Goal: Task Accomplishment & Management: Use online tool/utility

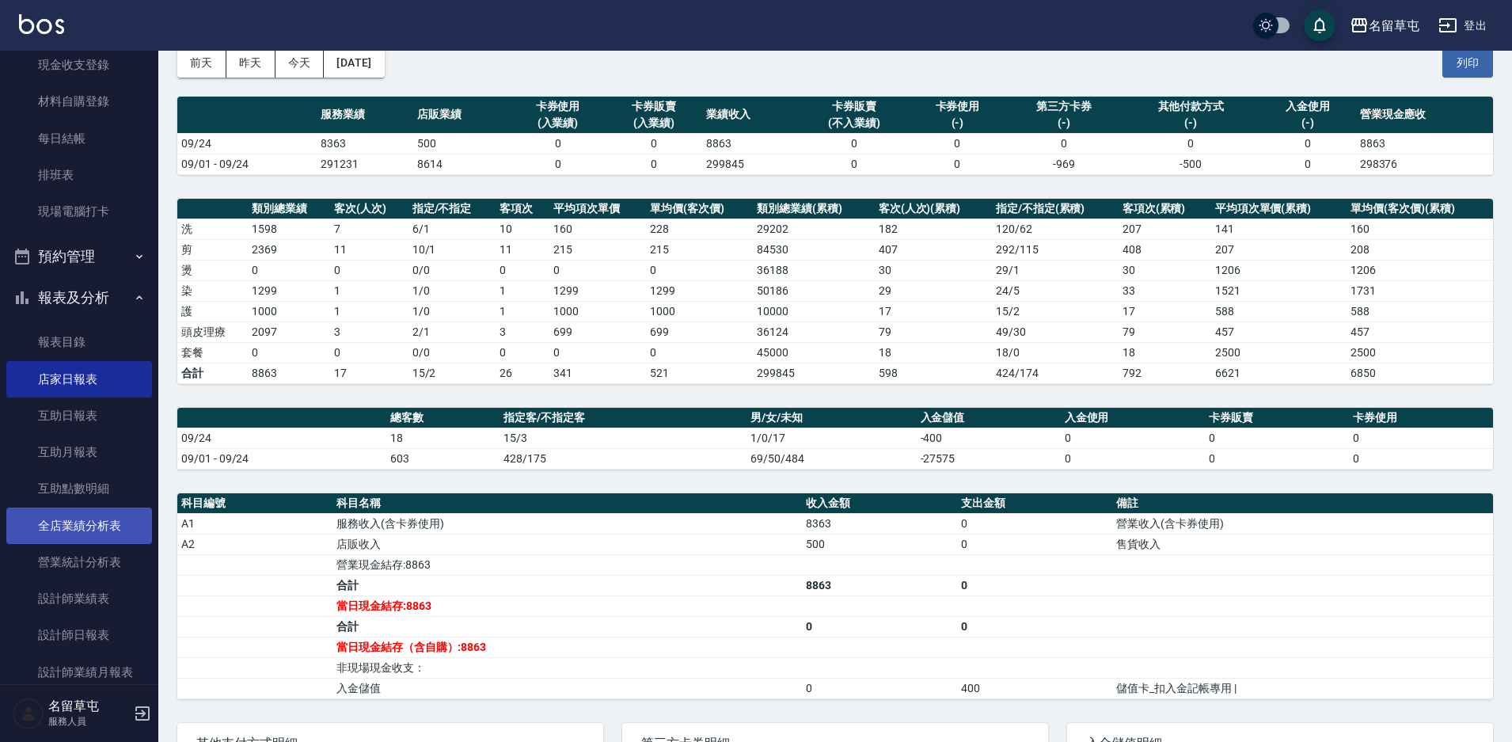
scroll to position [158, 0]
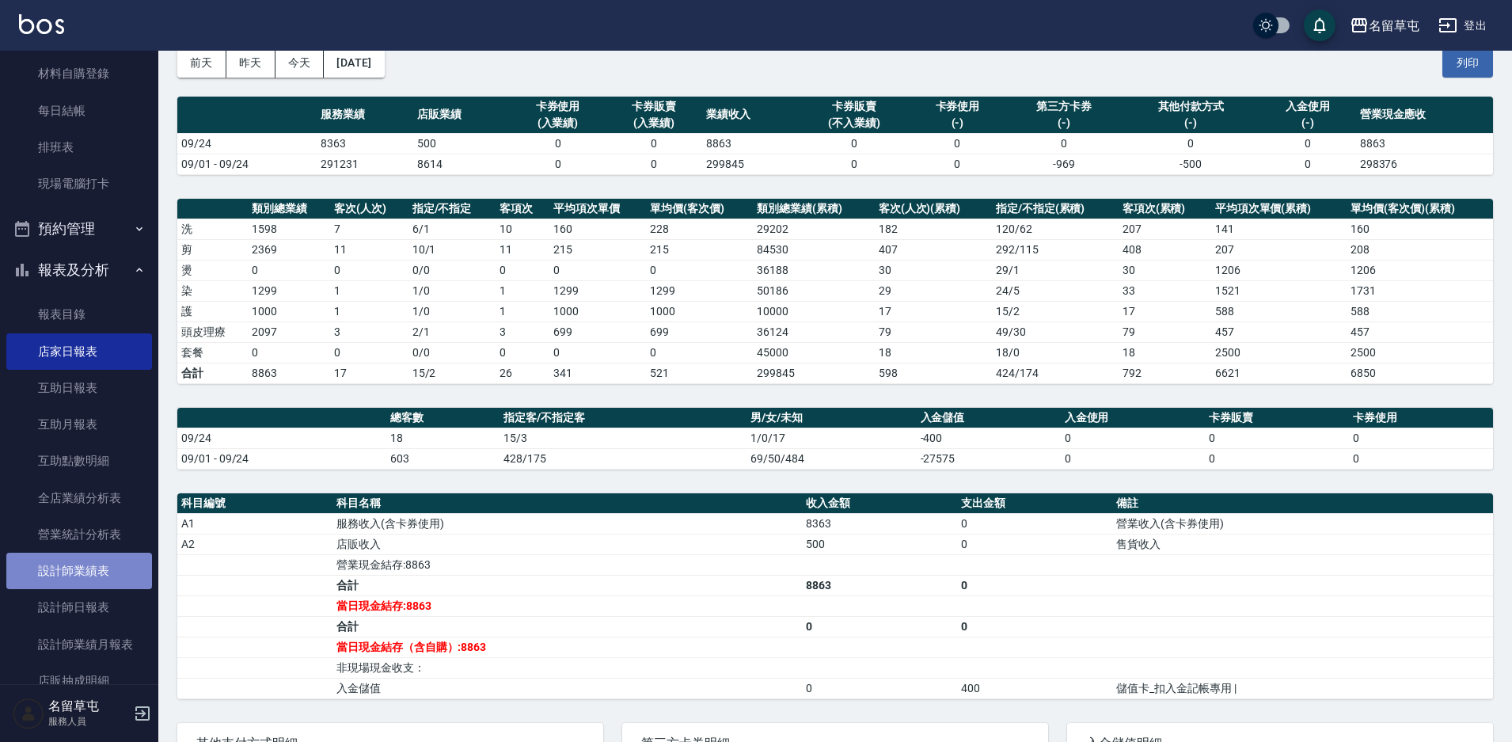
click at [88, 580] on link "設計師業績表" at bounding box center [79, 571] width 146 height 36
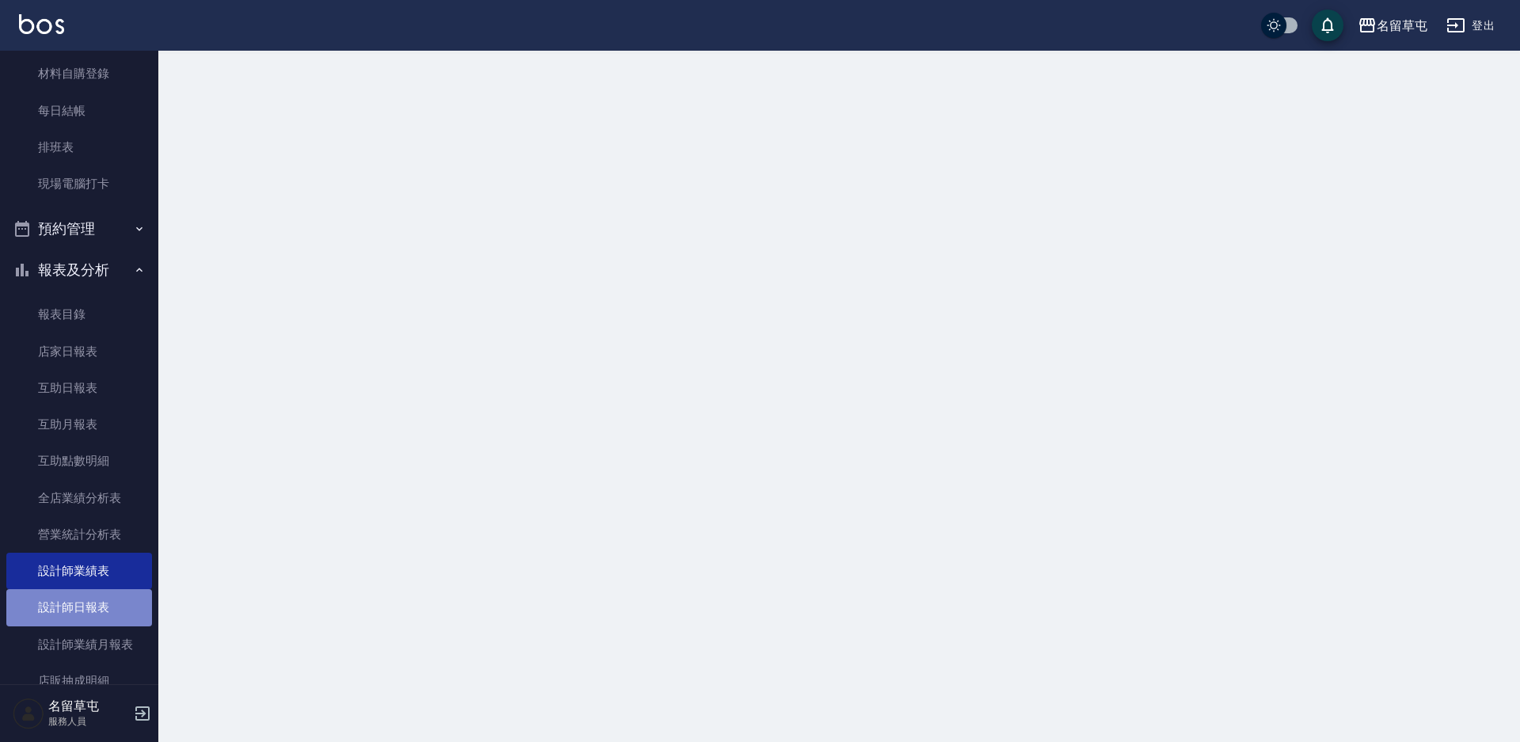
click at [98, 607] on link "設計師日報表" at bounding box center [79, 607] width 146 height 36
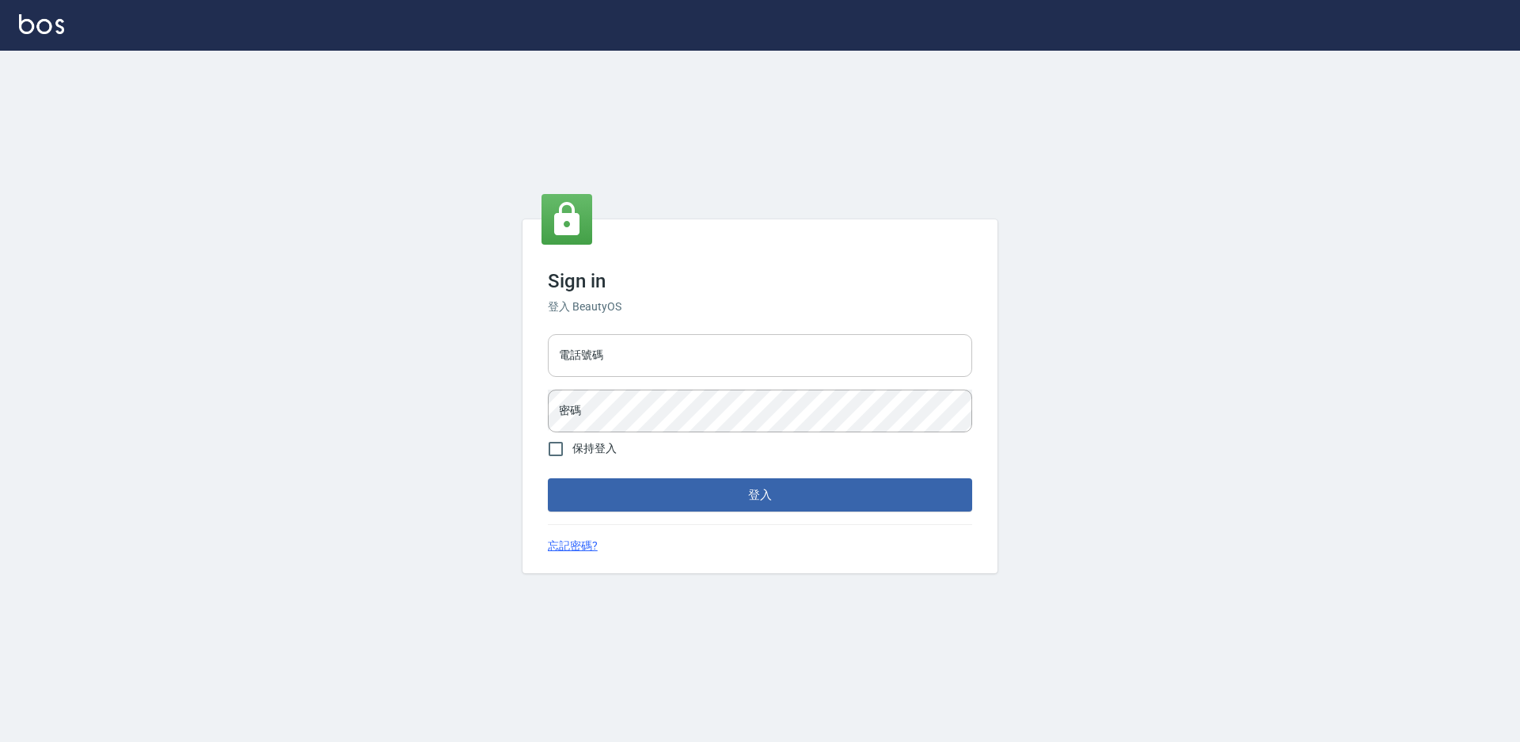
click at [766, 349] on input "電話號碼" at bounding box center [760, 355] width 424 height 43
type input "2306457"
click at [548, 478] on button "登入" at bounding box center [760, 494] width 424 height 33
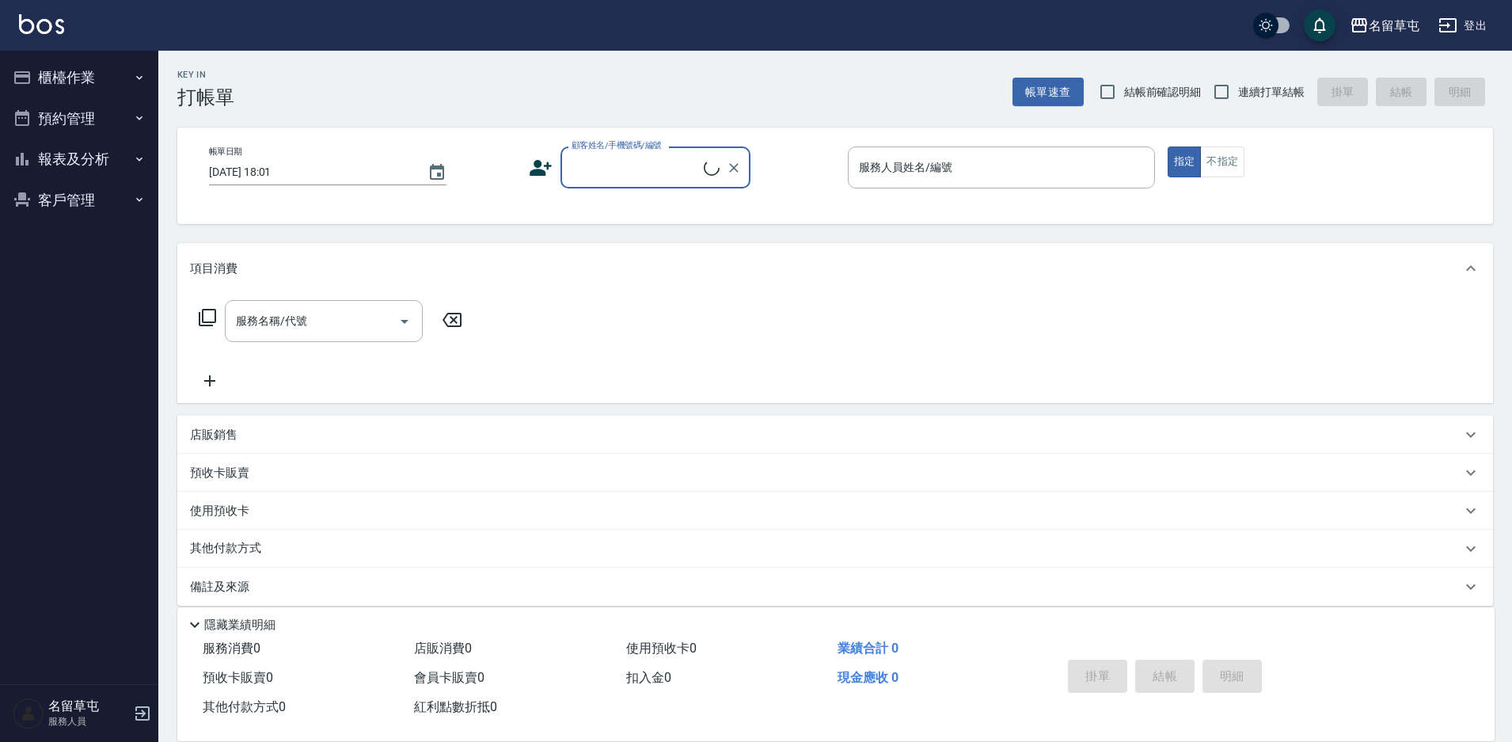
click at [112, 164] on button "報表及分析" at bounding box center [79, 159] width 146 height 41
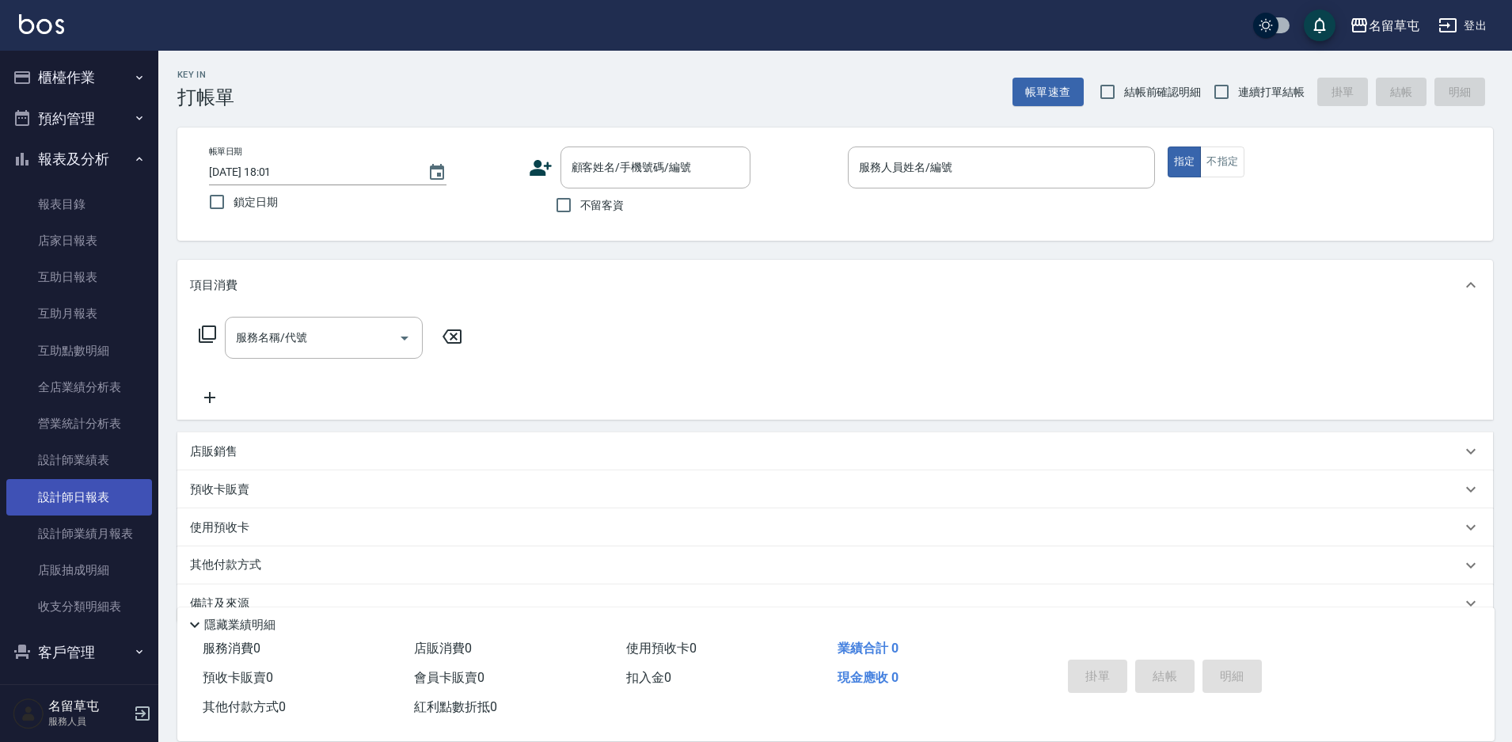
click at [97, 510] on link "設計師日報表" at bounding box center [79, 497] width 146 height 36
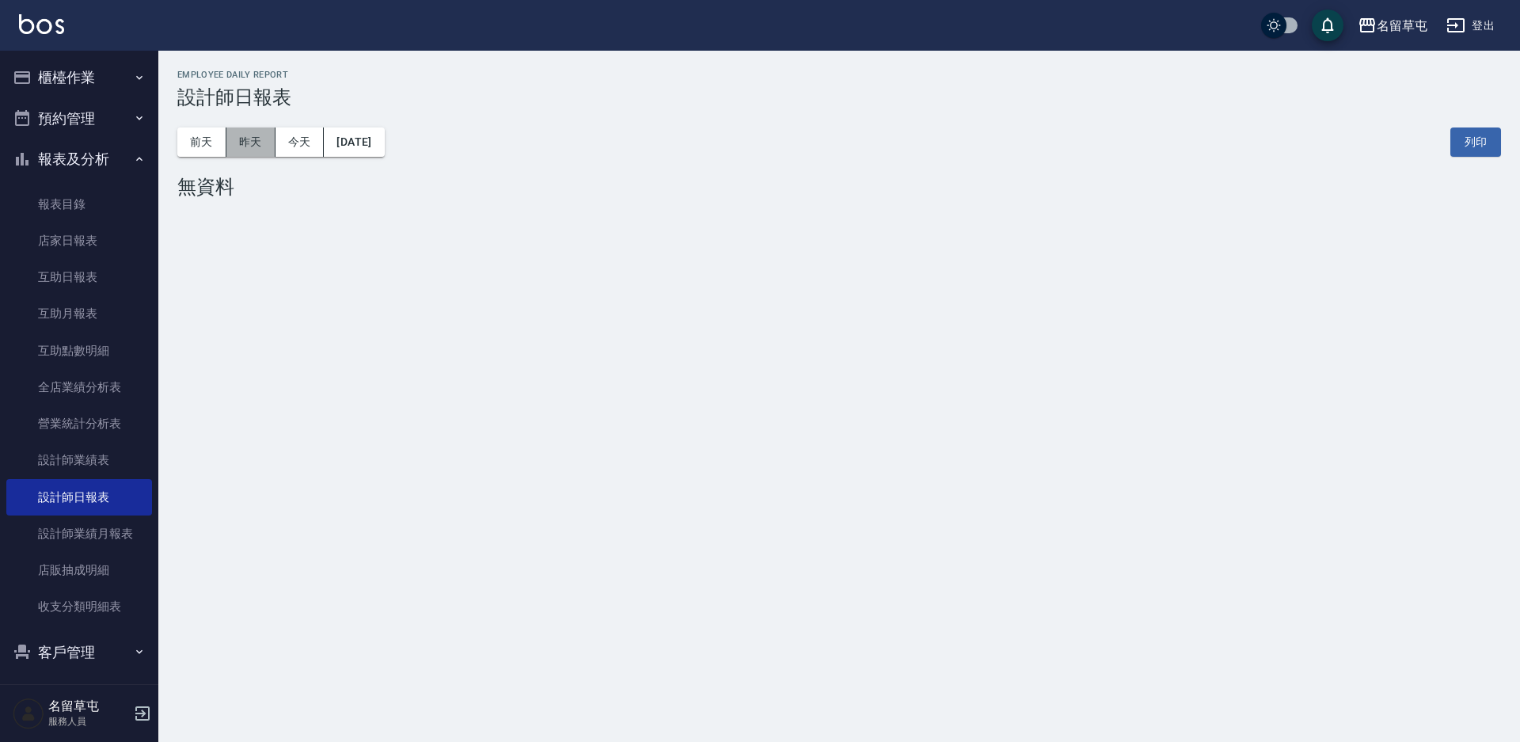
click at [265, 143] on button "昨天" at bounding box center [250, 141] width 49 height 29
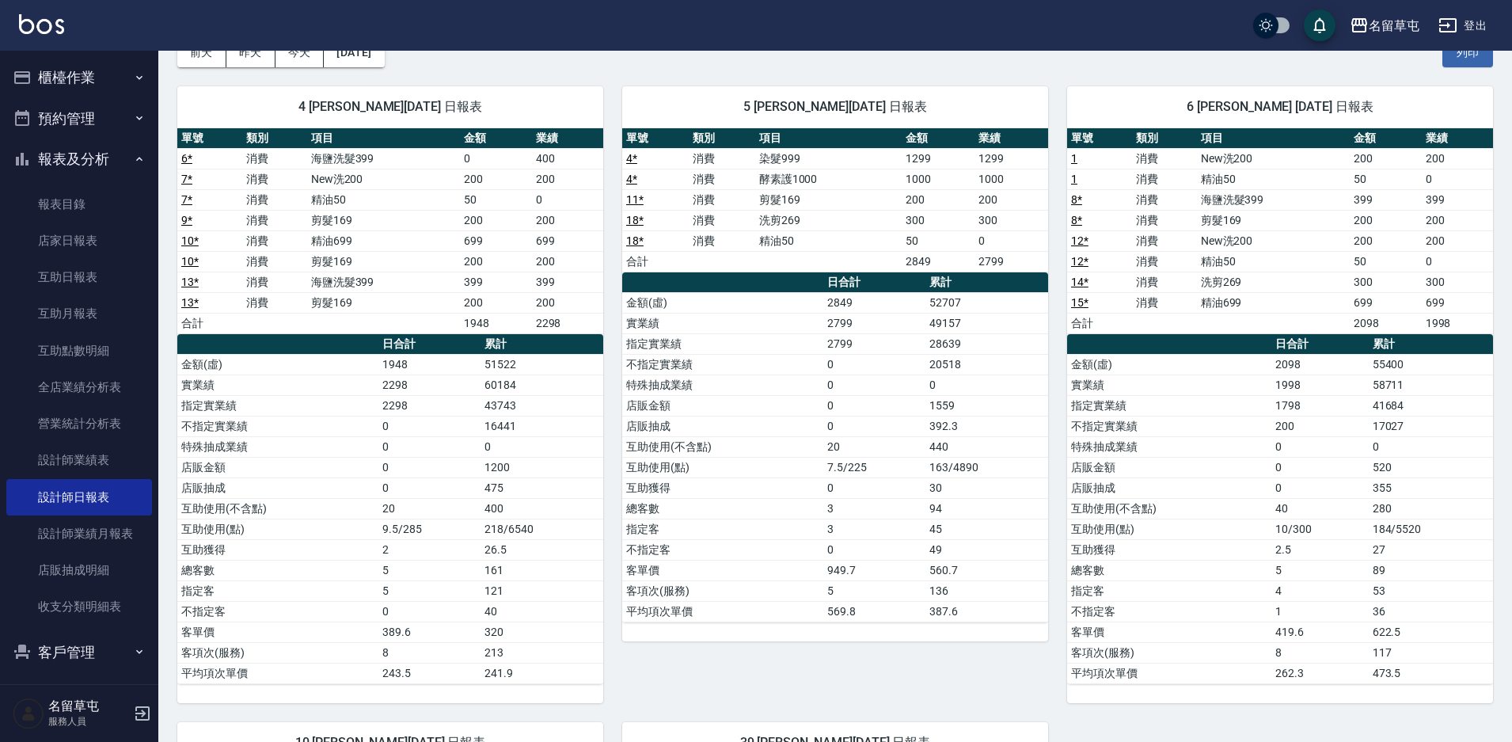
scroll to position [10, 0]
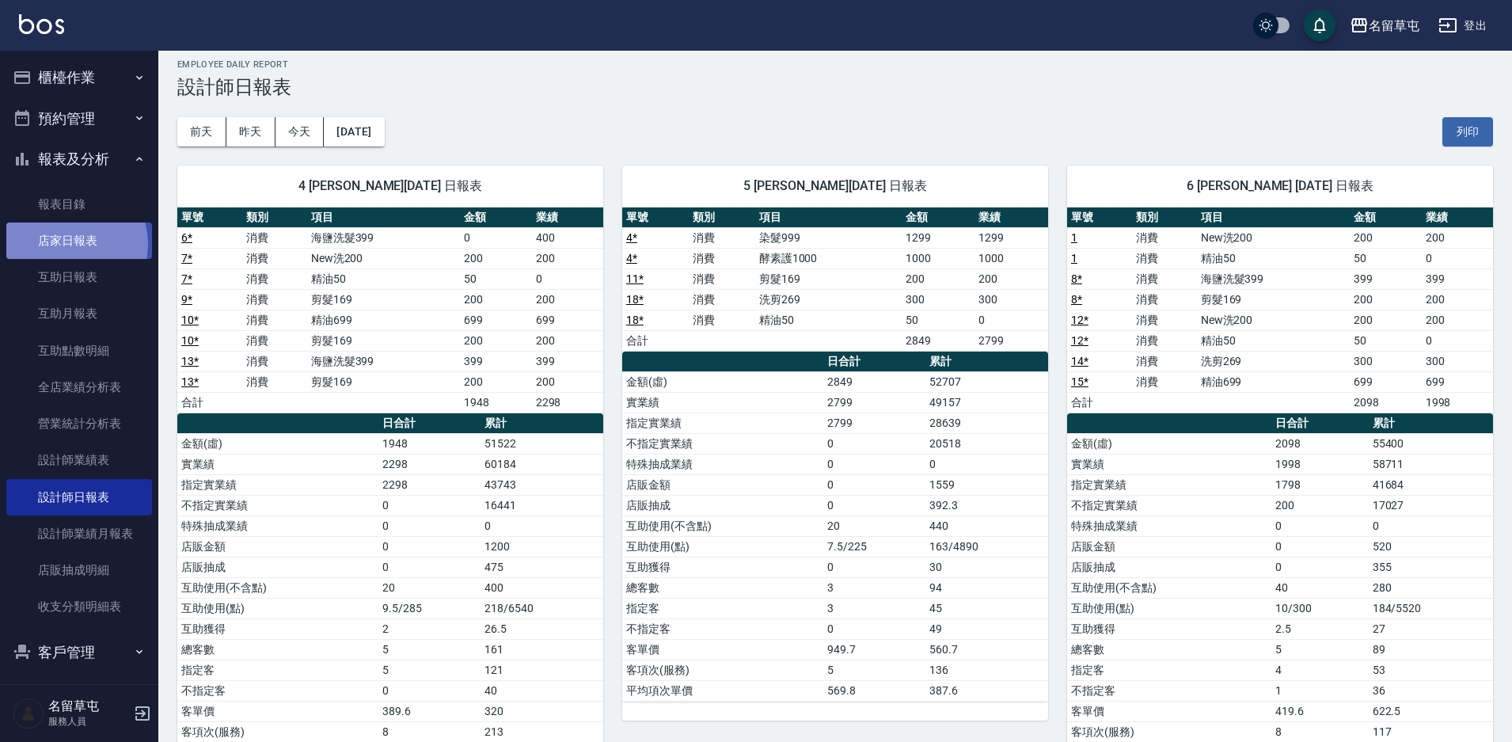
click at [69, 244] on link "店家日報表" at bounding box center [79, 241] width 146 height 36
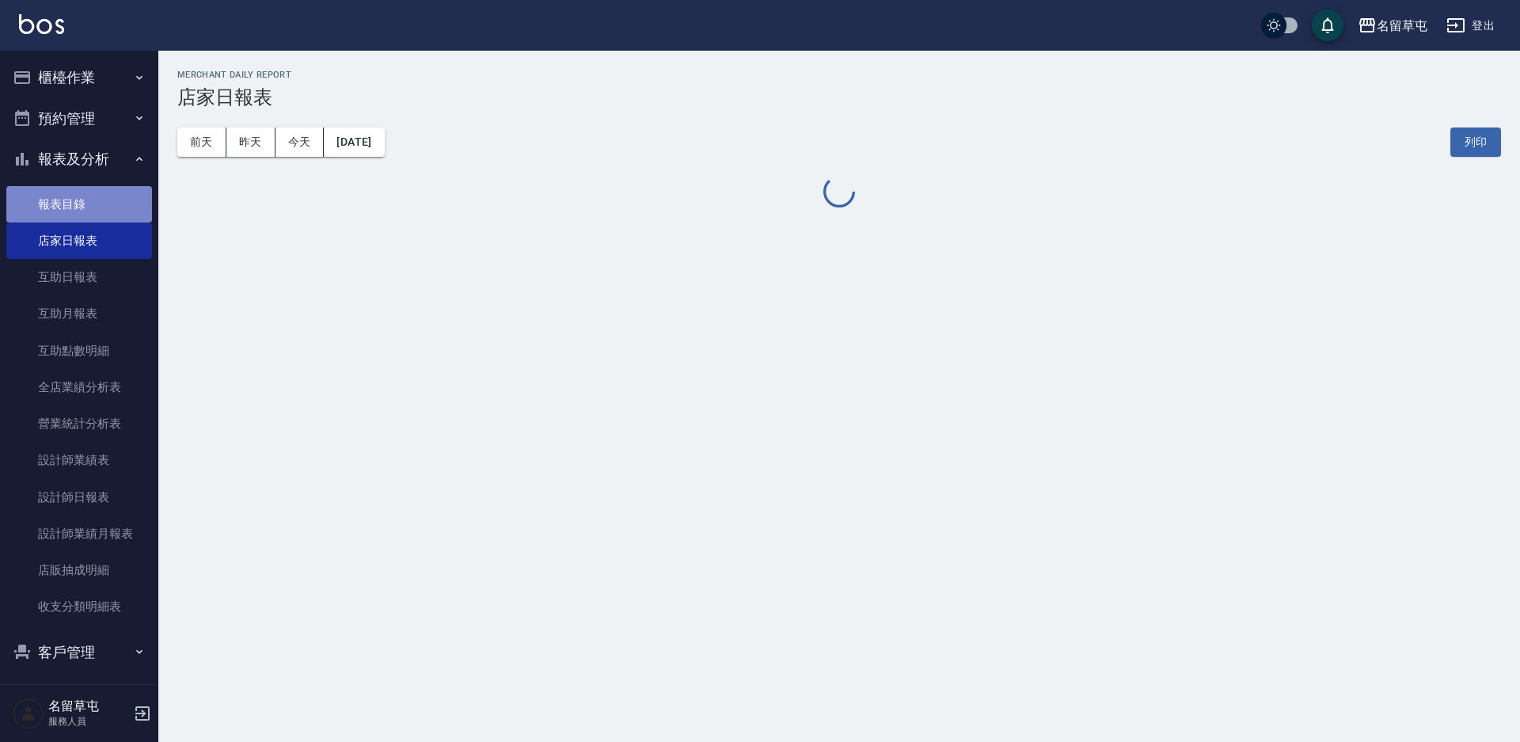
click at [86, 205] on link "報表目錄" at bounding box center [79, 204] width 146 height 36
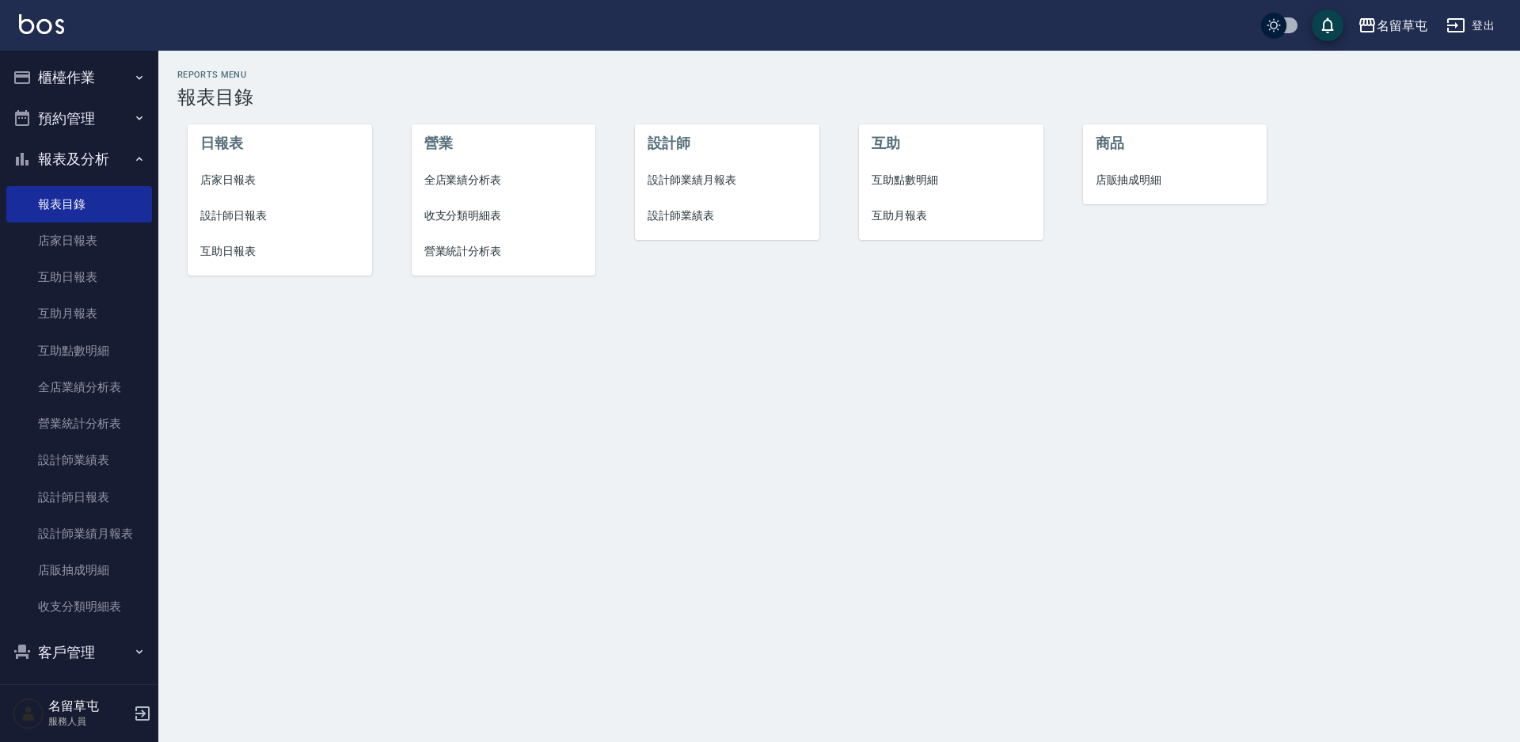
click at [72, 92] on button "櫃檯作業" at bounding box center [79, 77] width 146 height 41
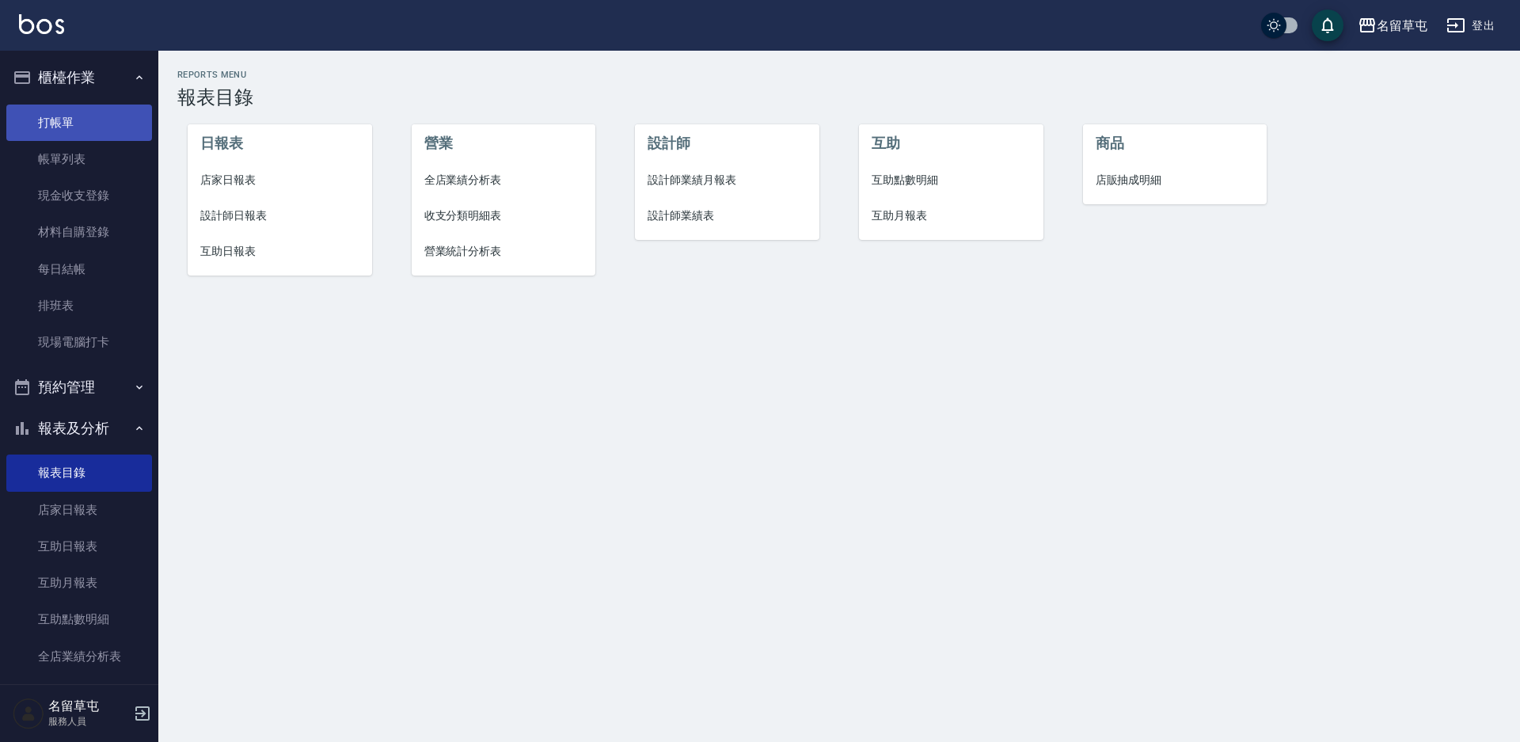
click at [88, 127] on link "打帳單" at bounding box center [79, 123] width 146 height 36
